Goal: Task Accomplishment & Management: Use online tool/utility

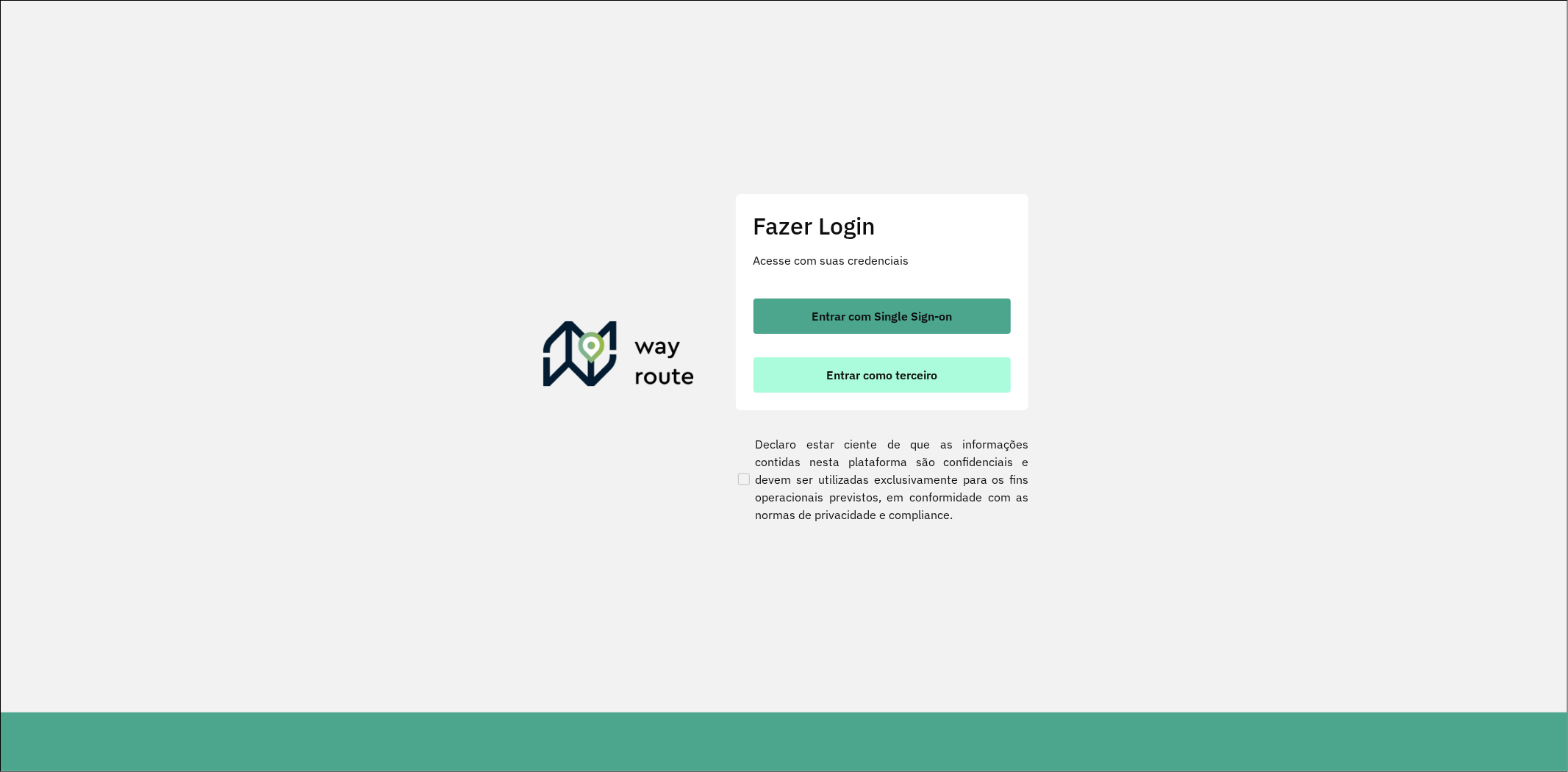
click at [866, 384] on button "Entrar como terceiro" at bounding box center [882, 375] width 258 height 36
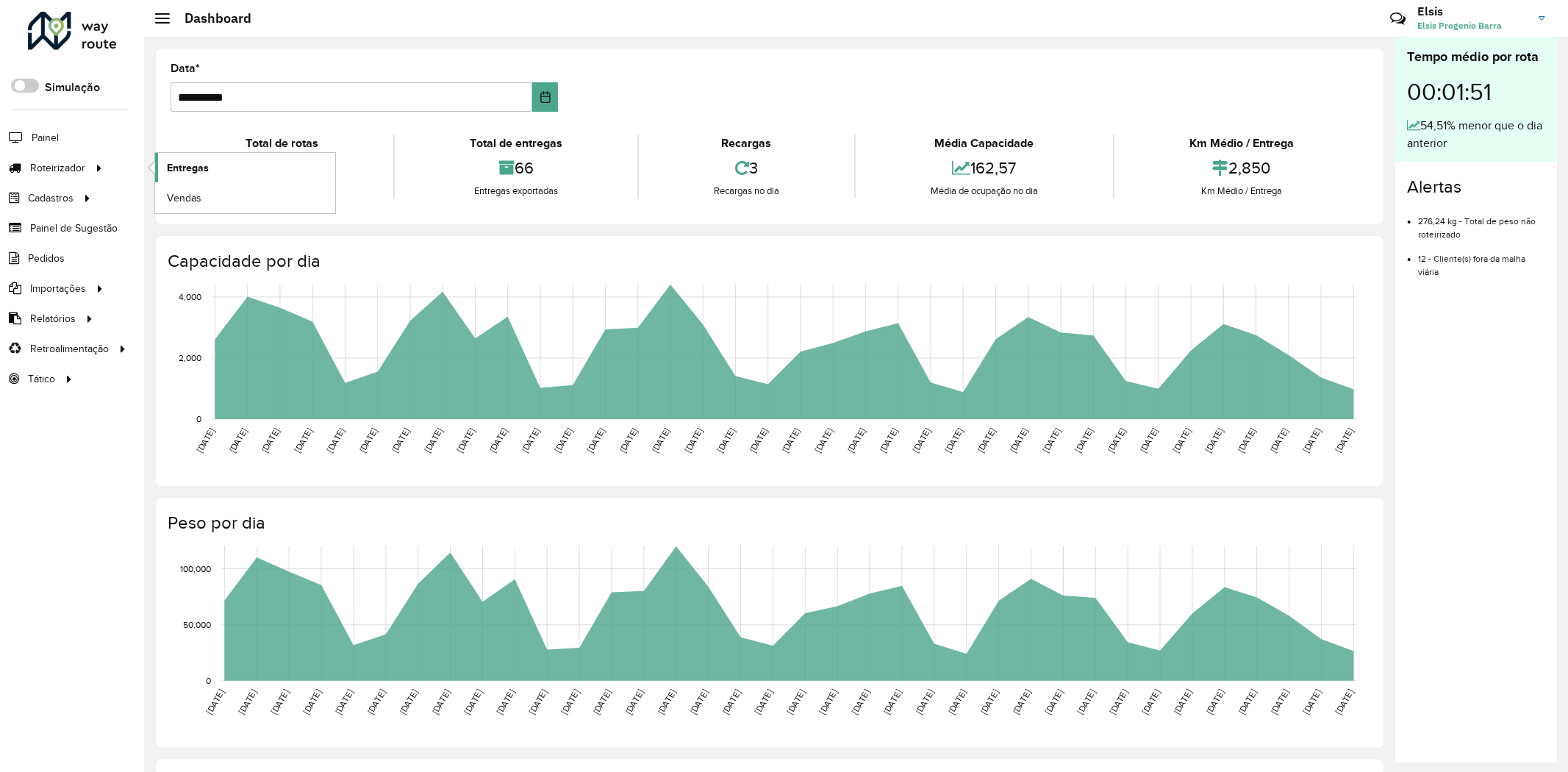
click at [189, 170] on span "Entregas" at bounding box center [188, 168] width 41 height 16
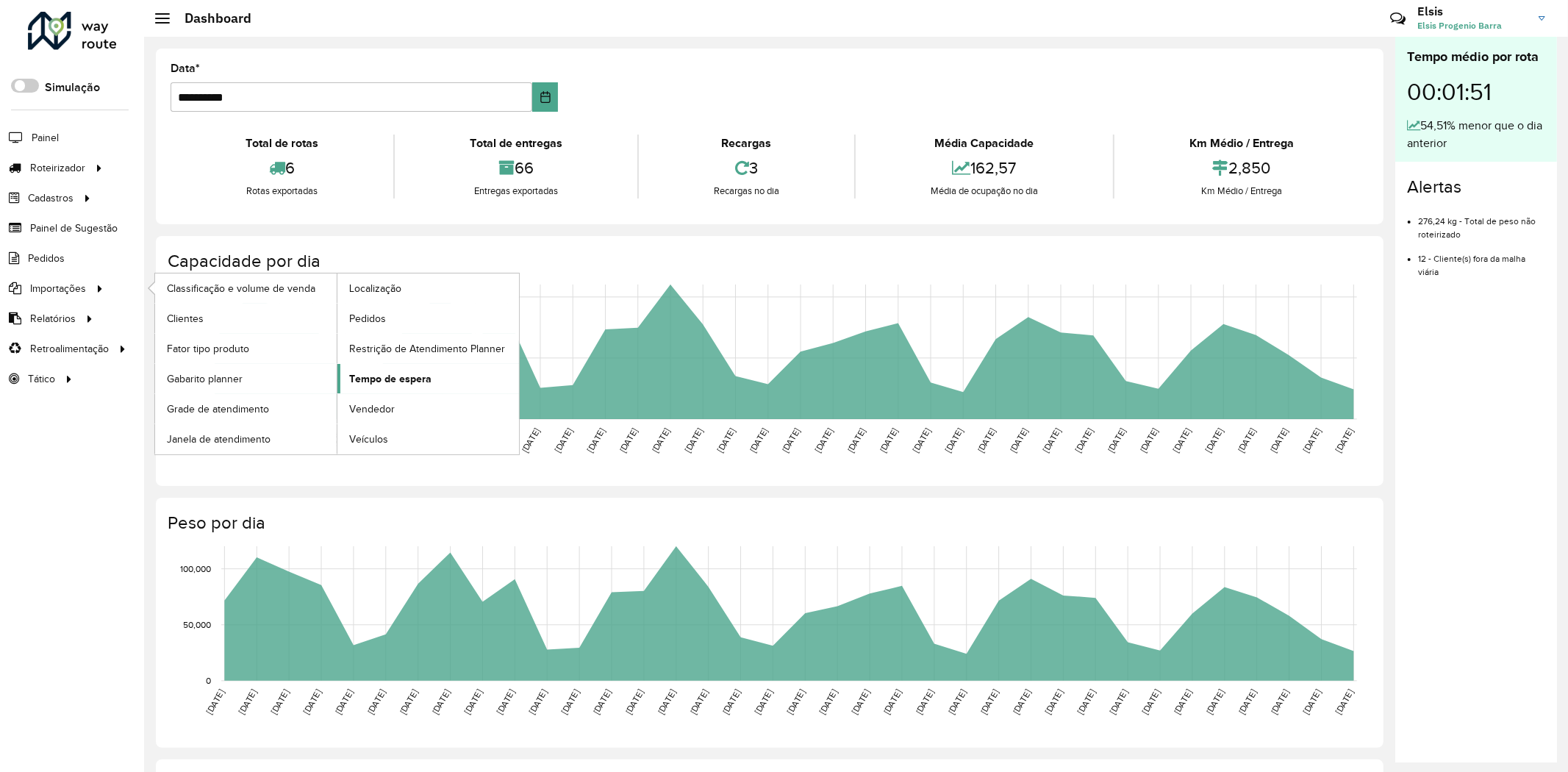
click at [363, 377] on span "Tempo de espera" at bounding box center [390, 379] width 82 height 16
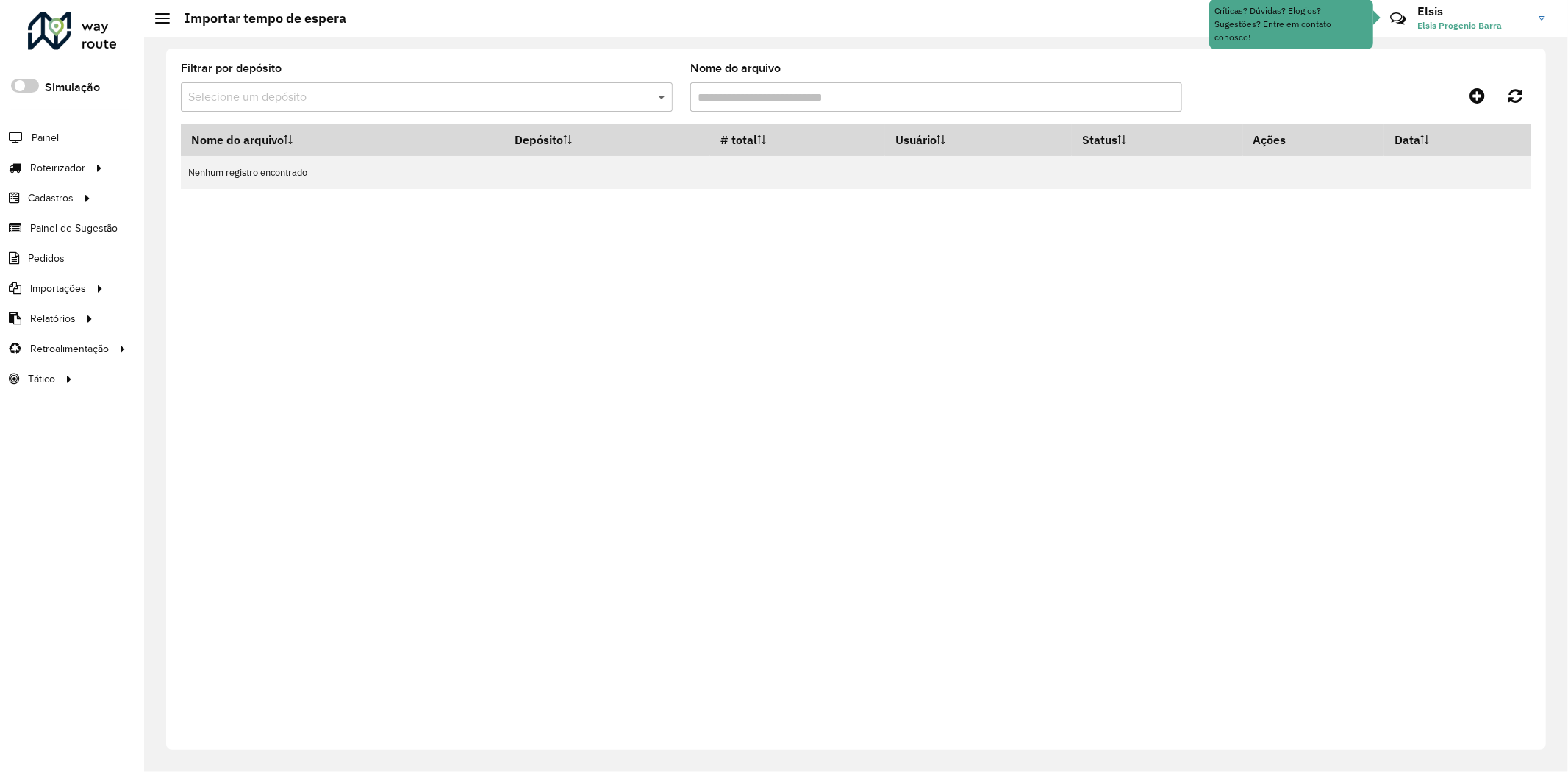
click at [663, 99] on span at bounding box center [663, 97] width 19 height 18
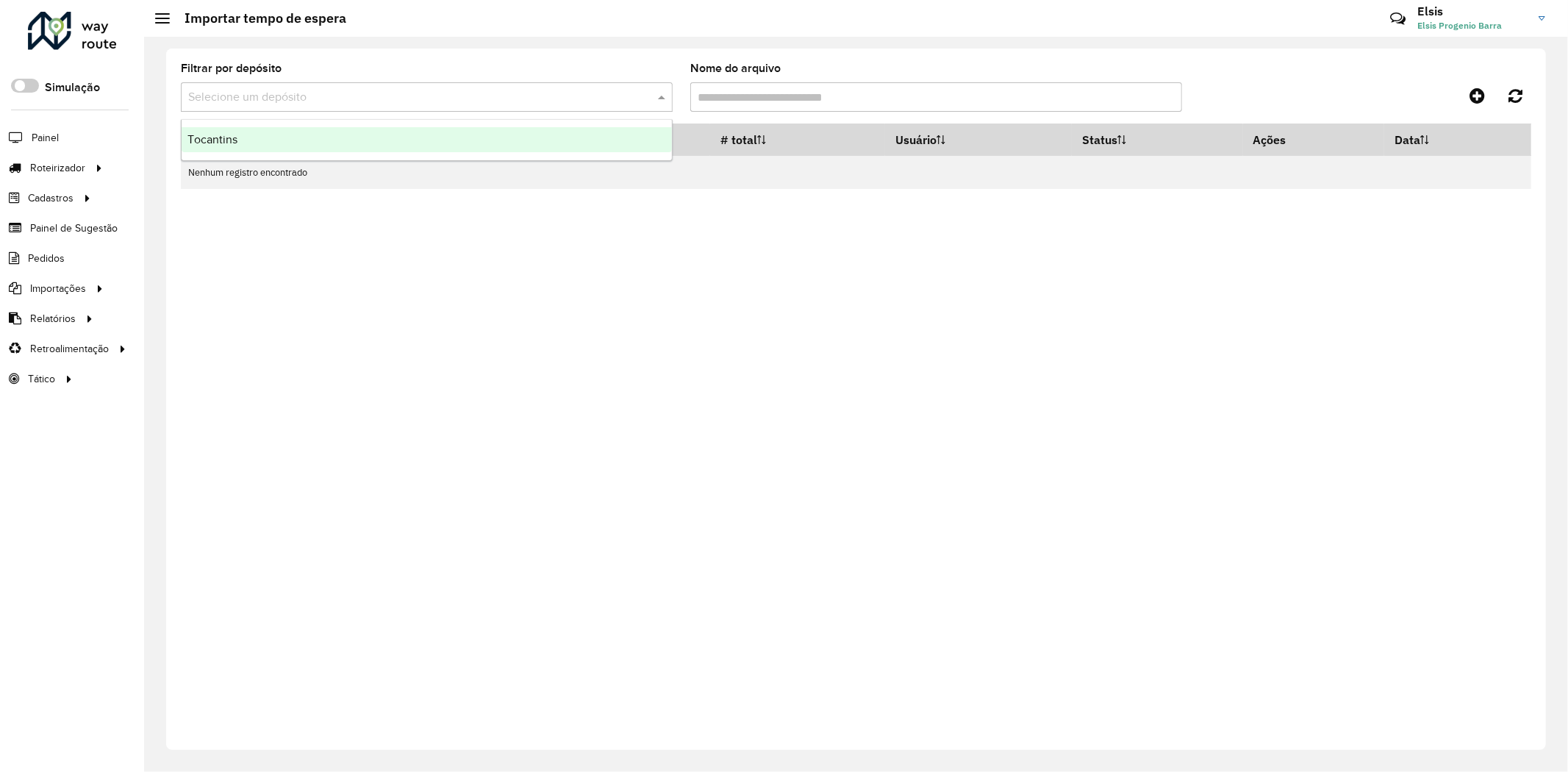
click at [612, 139] on div "Tocantins" at bounding box center [427, 139] width 490 height 25
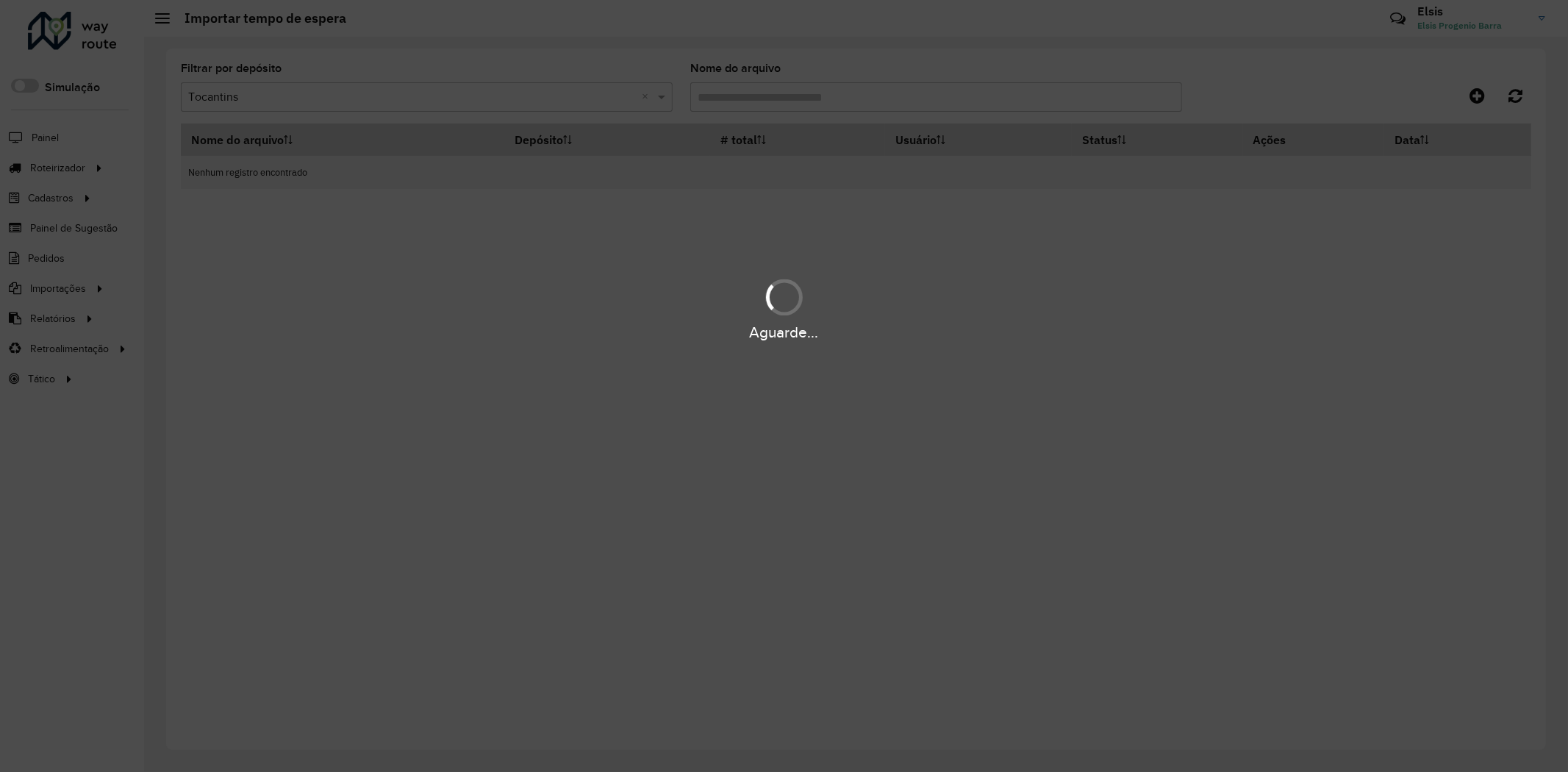
click at [806, 88] on div "Aguarde..." at bounding box center [784, 386] width 1568 height 772
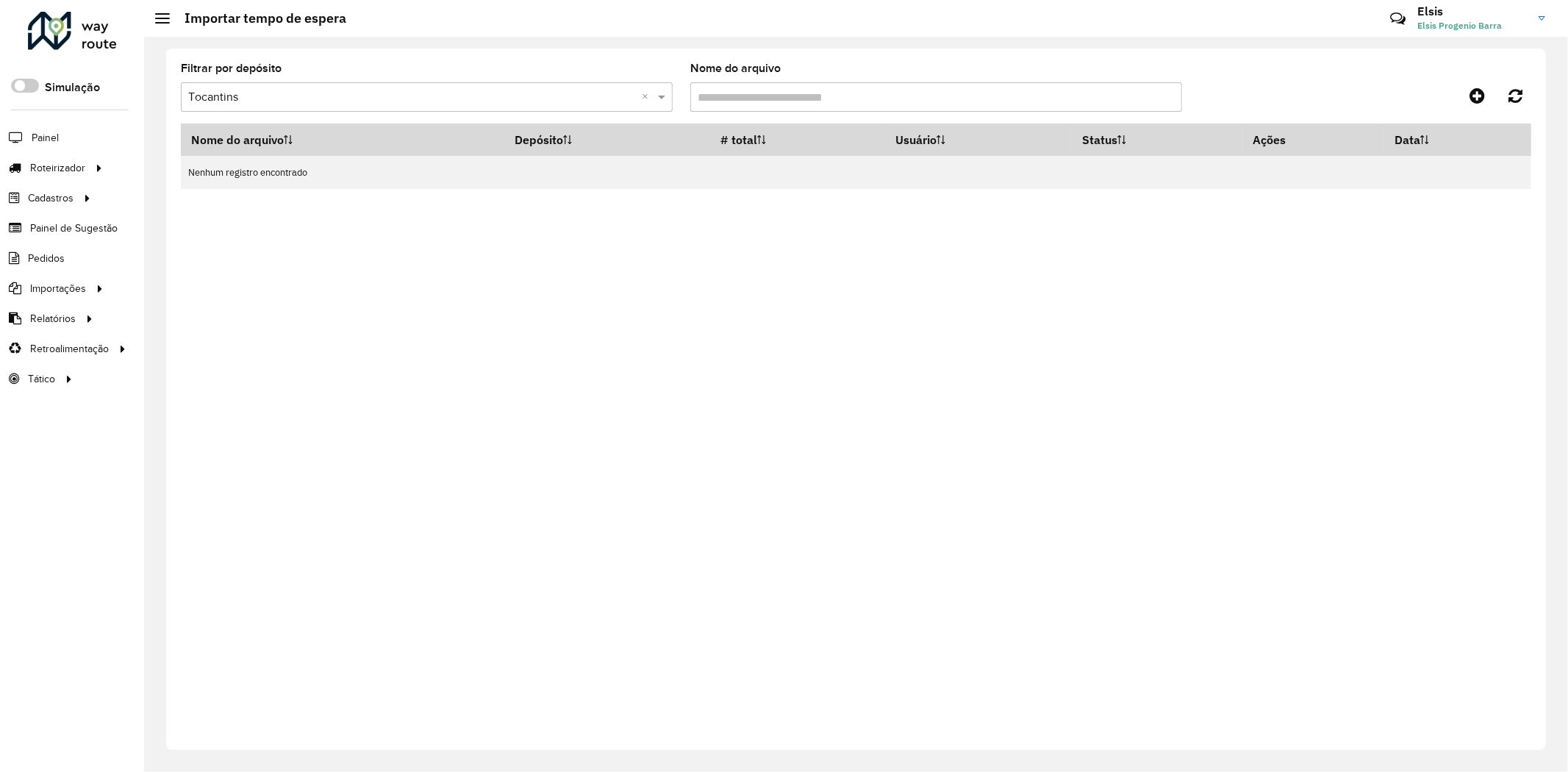
click at [902, 101] on input "Nome do arquivo" at bounding box center [936, 97] width 492 height 30
click at [832, 89] on input "Nome do arquivo" at bounding box center [936, 97] width 492 height 30
drag, startPoint x: 1375, startPoint y: 297, endPoint x: 1206, endPoint y: 299, distance: 169.0
click at [1375, 298] on div "Nome do arquivo Depósito # total Usuário Status Ações Data Nenhum registro enco…" at bounding box center [855, 426] width 1350 height 607
click at [763, 92] on input "Nome do arquivo" at bounding box center [936, 97] width 492 height 30
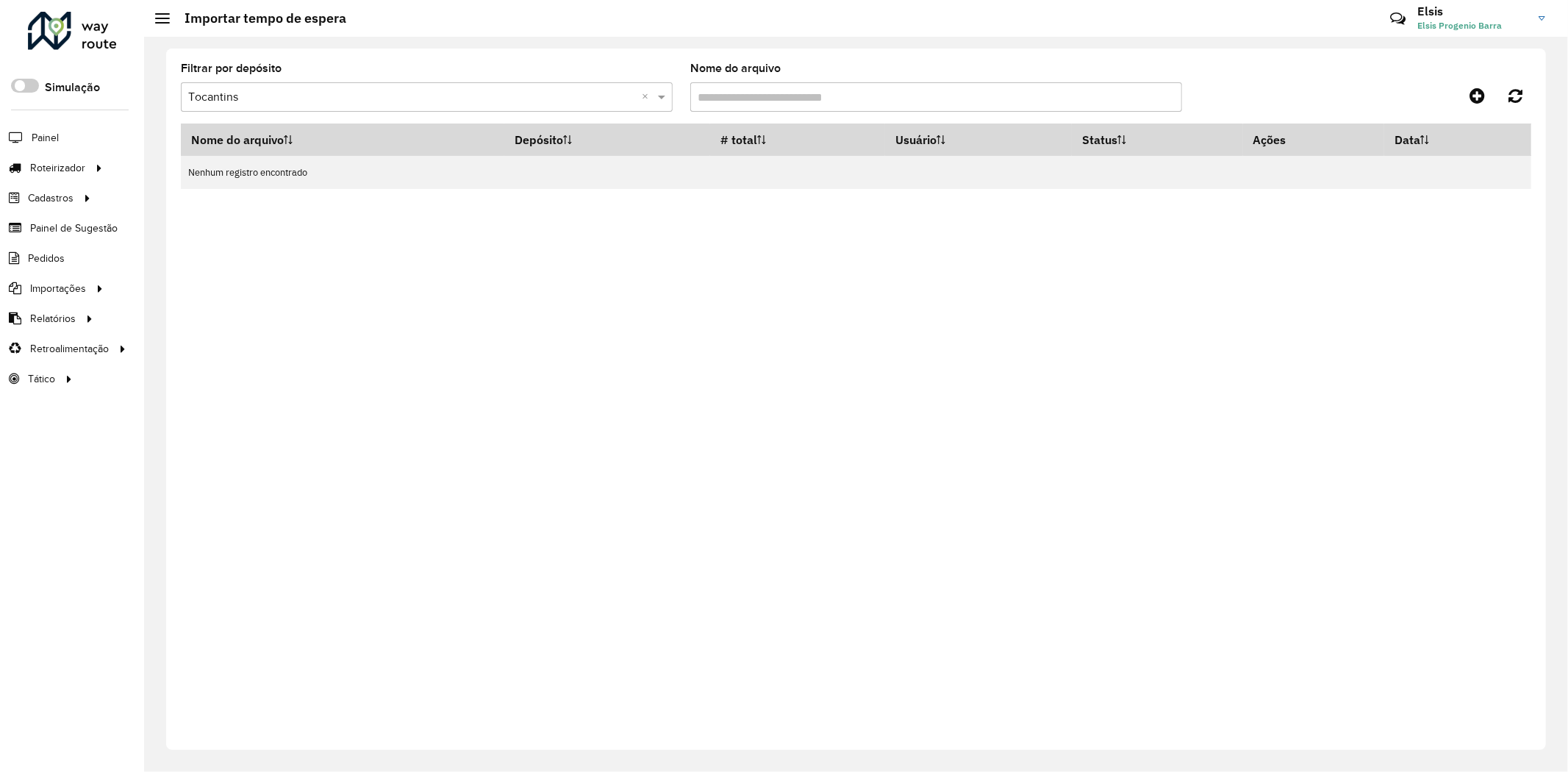
click at [603, 348] on div "Nome do arquivo Depósito # total Usuário Status Ações Data Nenhum registro enco…" at bounding box center [855, 426] width 1350 height 607
click at [201, 346] on span "Coordenadas" at bounding box center [198, 348] width 63 height 16
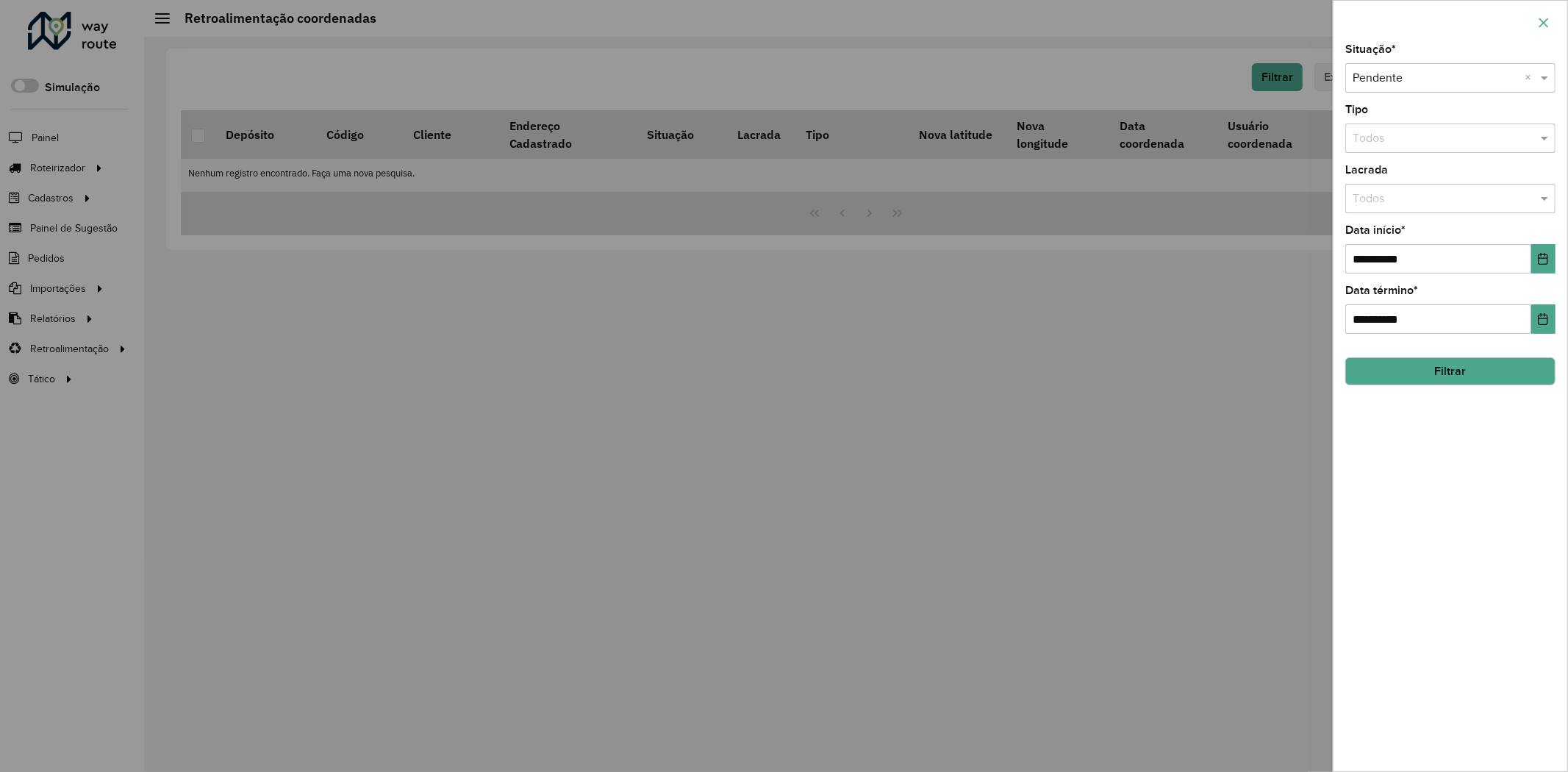
click at [1538, 25] on icon "button" at bounding box center [1543, 23] width 12 height 12
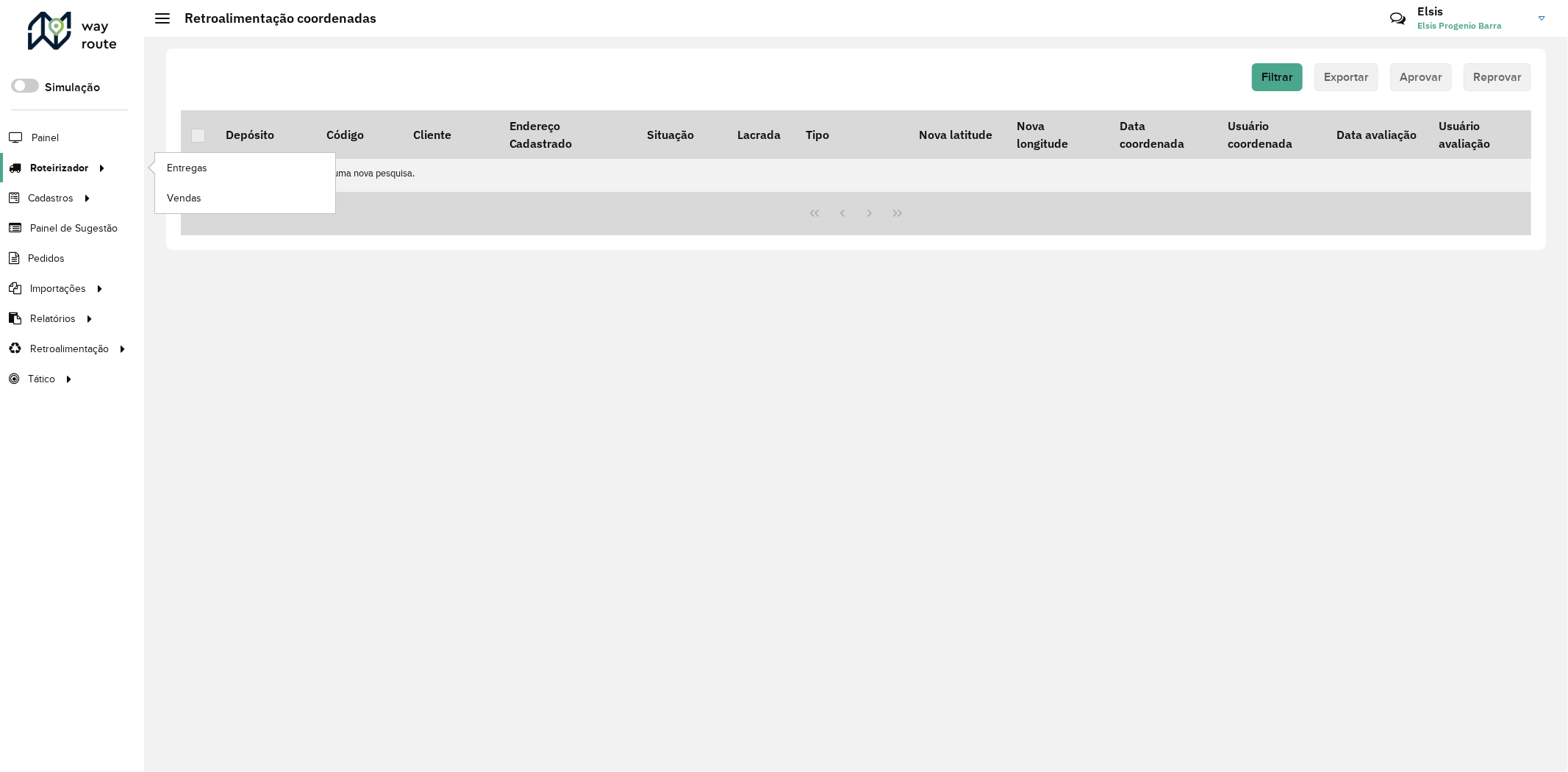
click at [39, 163] on span "Roteirizador" at bounding box center [59, 168] width 58 height 16
click at [60, 137] on li "Painel" at bounding box center [72, 137] width 144 height 31
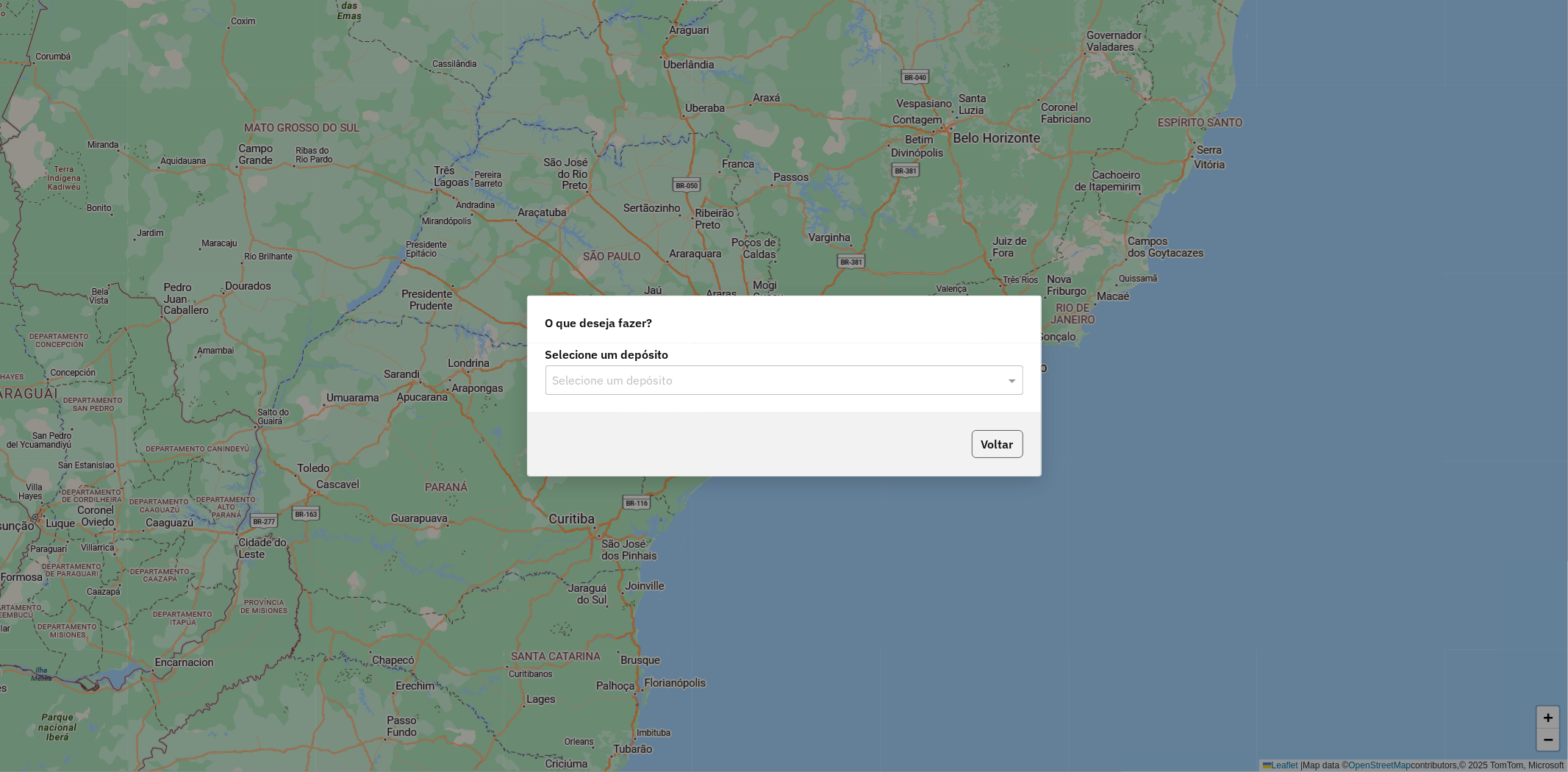
click at [996, 444] on button "Voltar" at bounding box center [997, 443] width 51 height 28
